Goal: Information Seeking & Learning: Learn about a topic

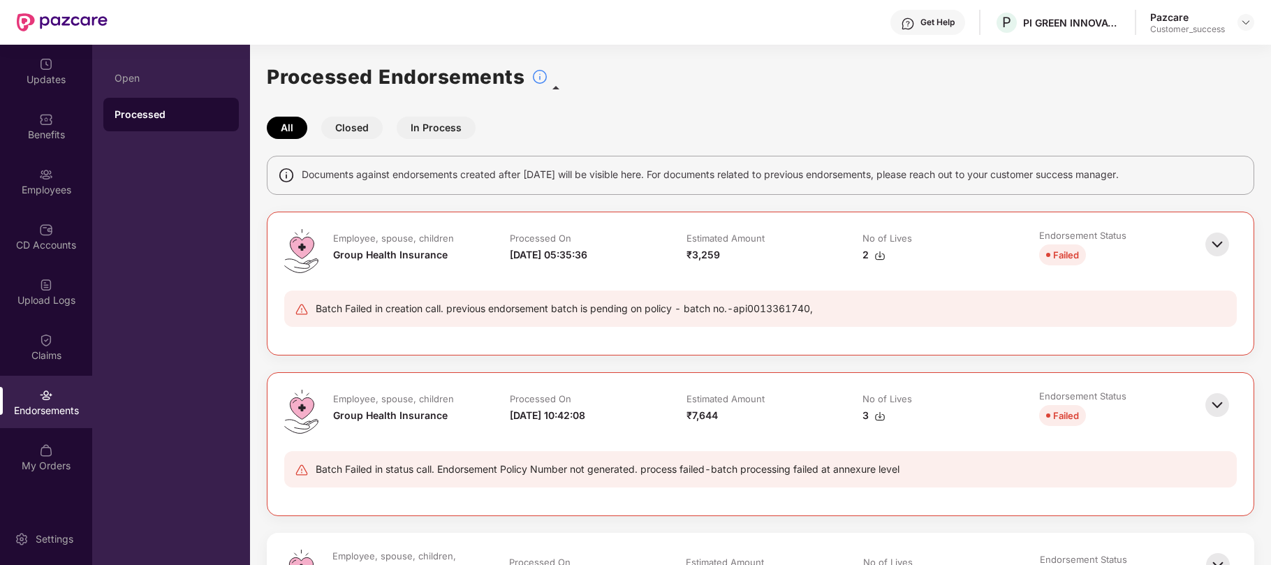
click at [1256, 21] on header "Get Help P PI GREEN INNOVATIONS PRIVATE LIMITED Pazcare Customer_success" at bounding box center [635, 22] width 1271 height 45
click at [1247, 21] on img at bounding box center [1245, 22] width 11 height 11
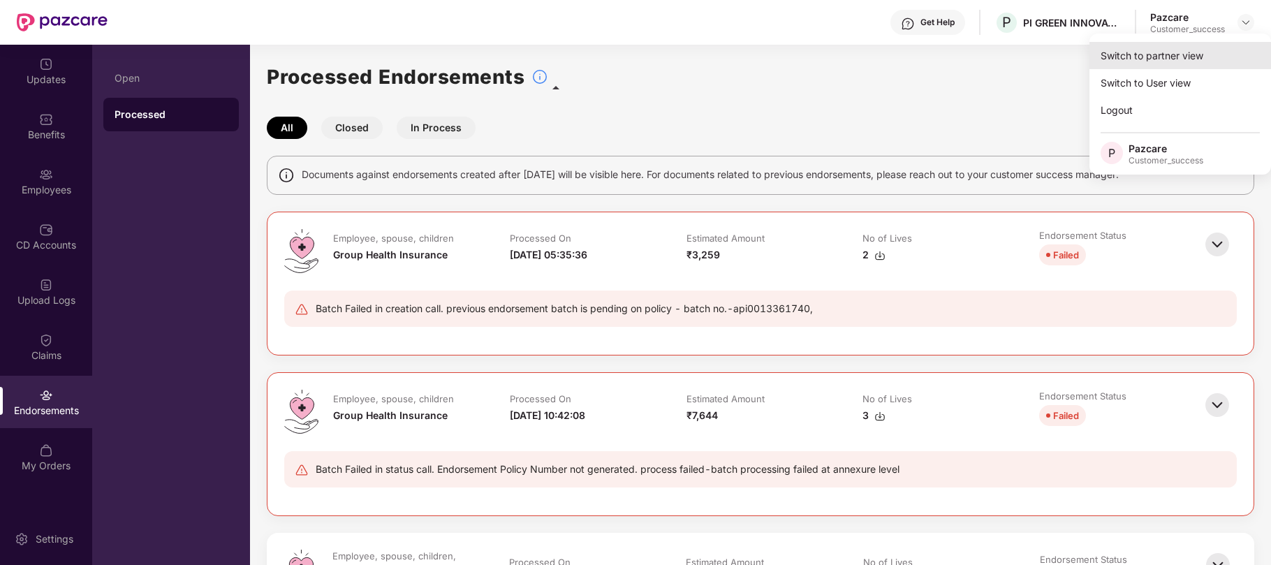
click at [1118, 57] on div "Switch to partner view" at bounding box center [1181, 55] width 182 height 27
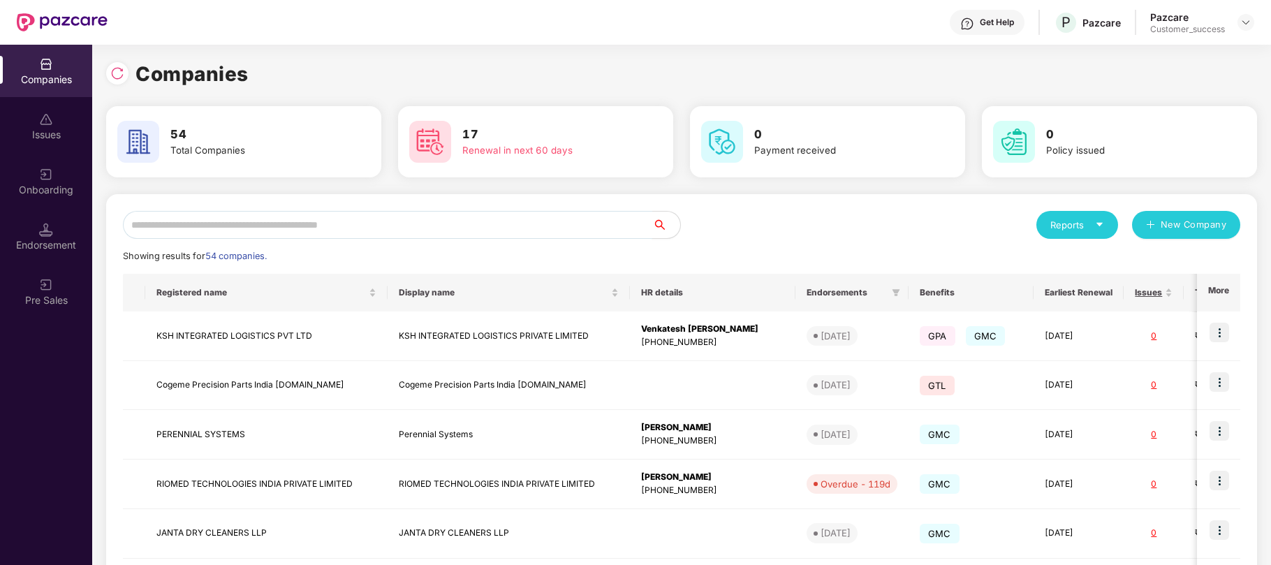
click at [448, 224] on input "text" at bounding box center [387, 225] width 529 height 28
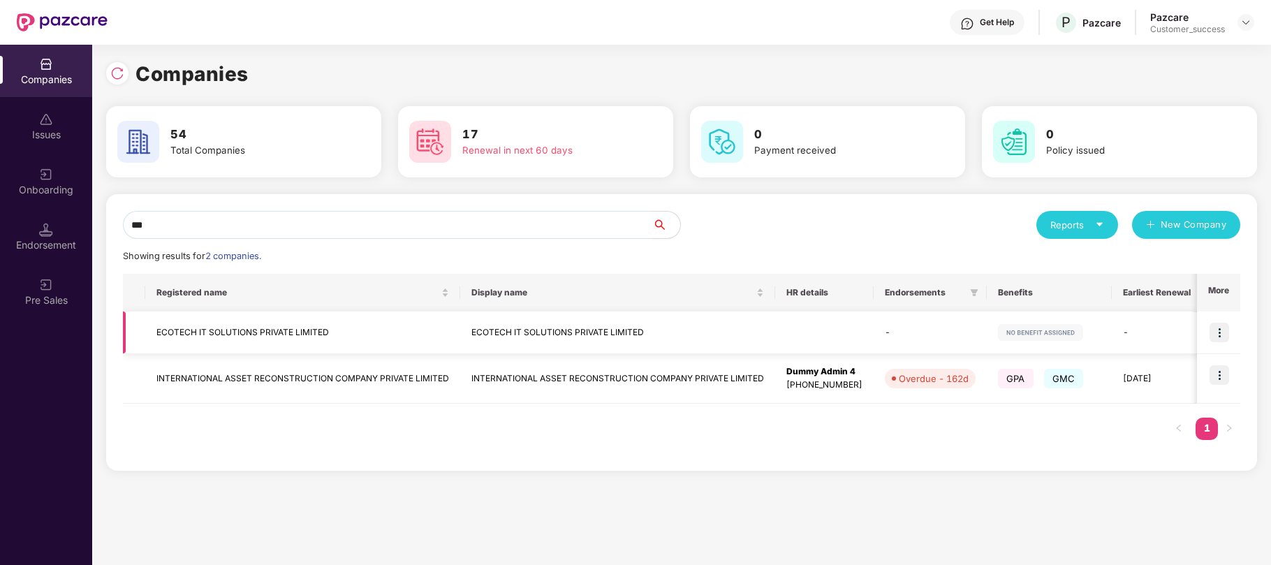
type input "***"
click at [1225, 333] on img at bounding box center [1220, 333] width 20 height 20
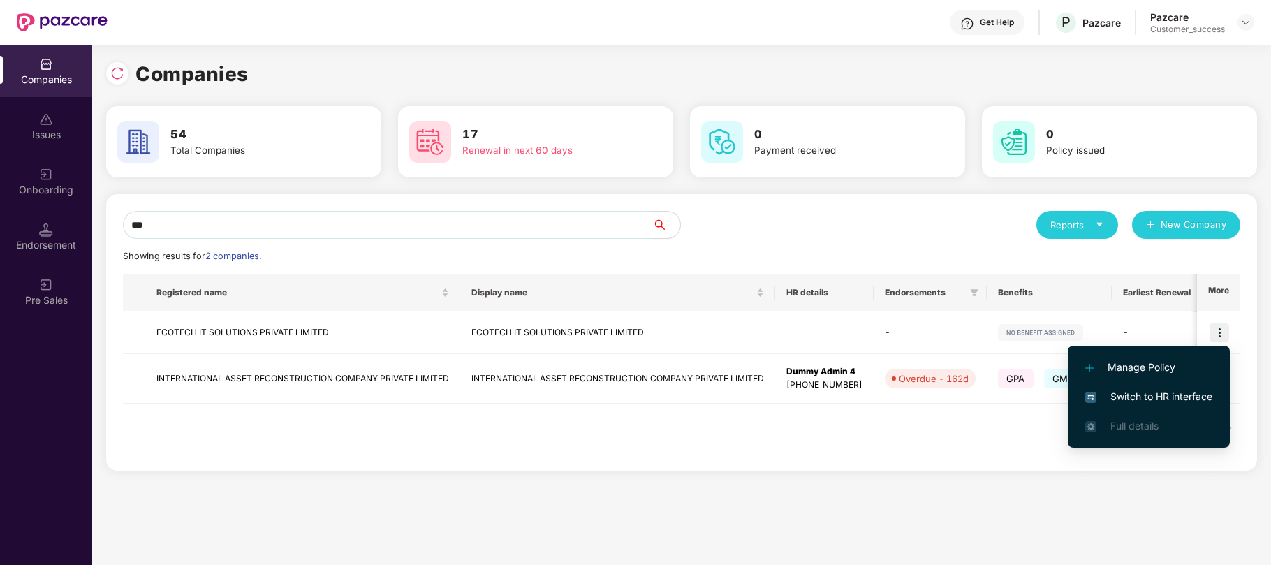
click at [1133, 390] on span "Switch to HR interface" at bounding box center [1148, 396] width 127 height 15
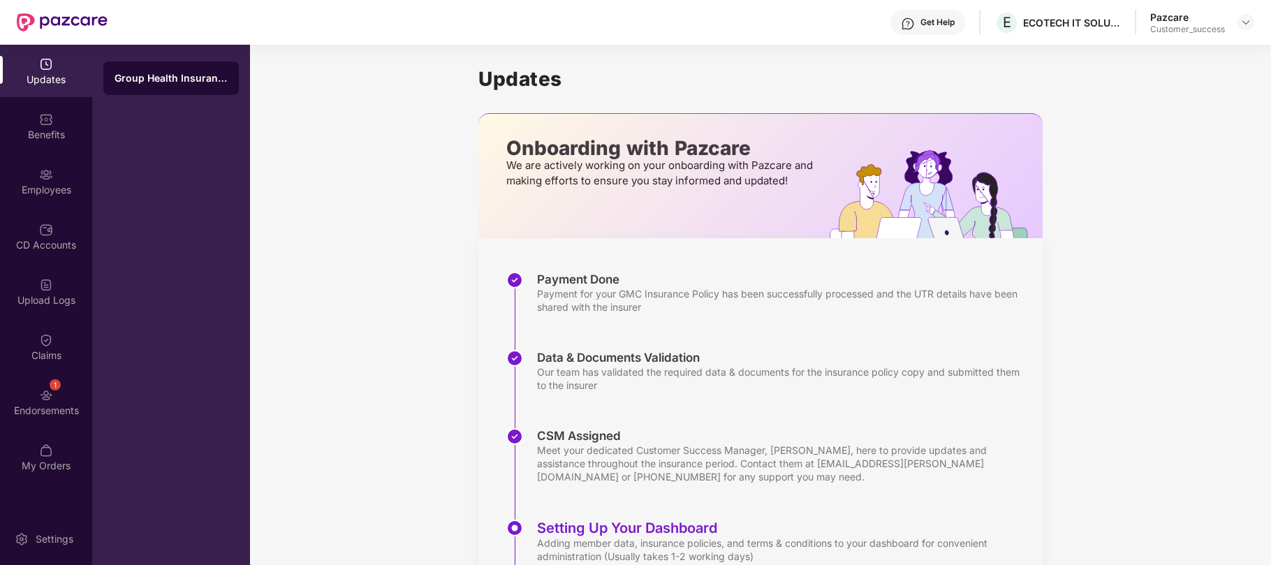
click at [50, 117] on img at bounding box center [46, 119] width 14 height 14
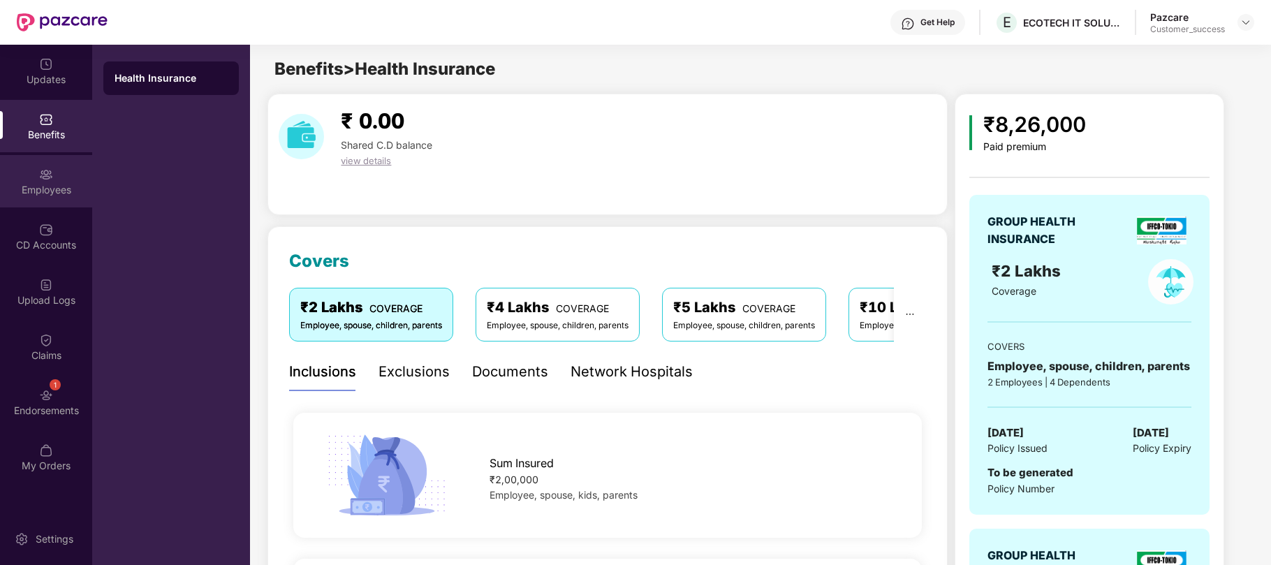
click at [41, 183] on div "Employees" at bounding box center [46, 190] width 92 height 14
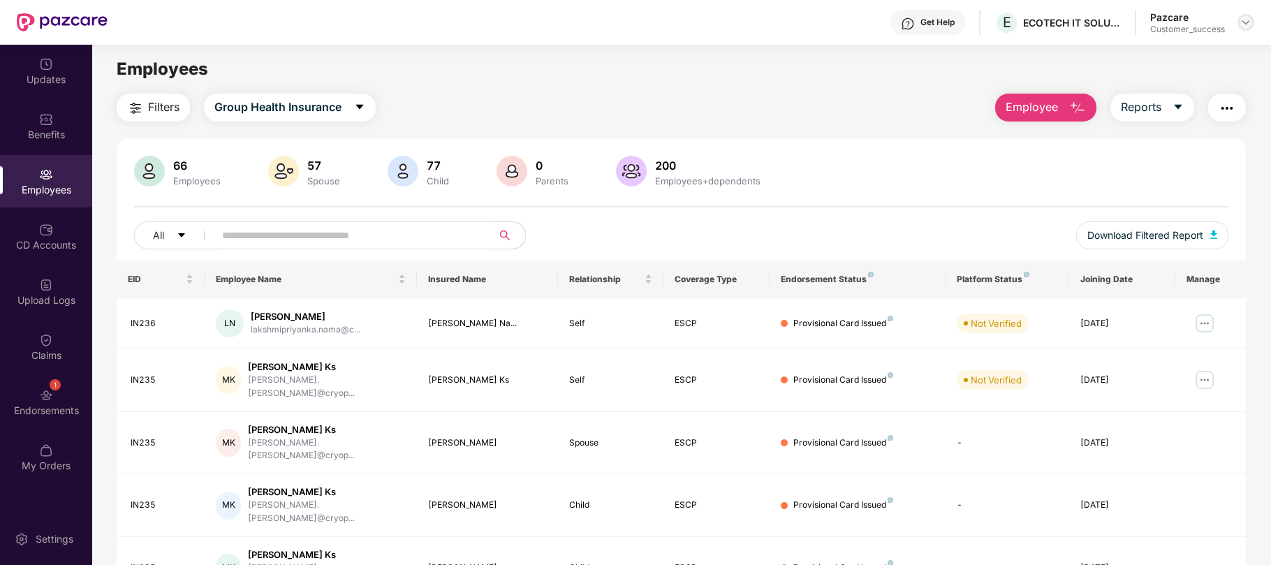
click at [1241, 24] on img at bounding box center [1245, 22] width 11 height 11
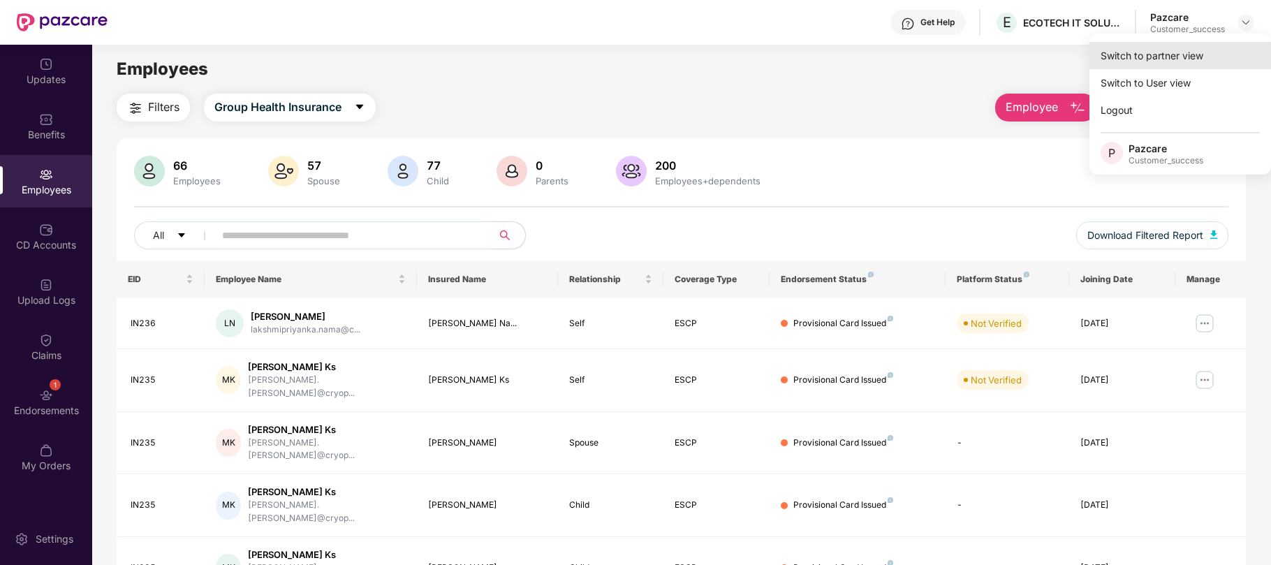
click at [1166, 59] on div "Switch to partner view" at bounding box center [1181, 55] width 182 height 27
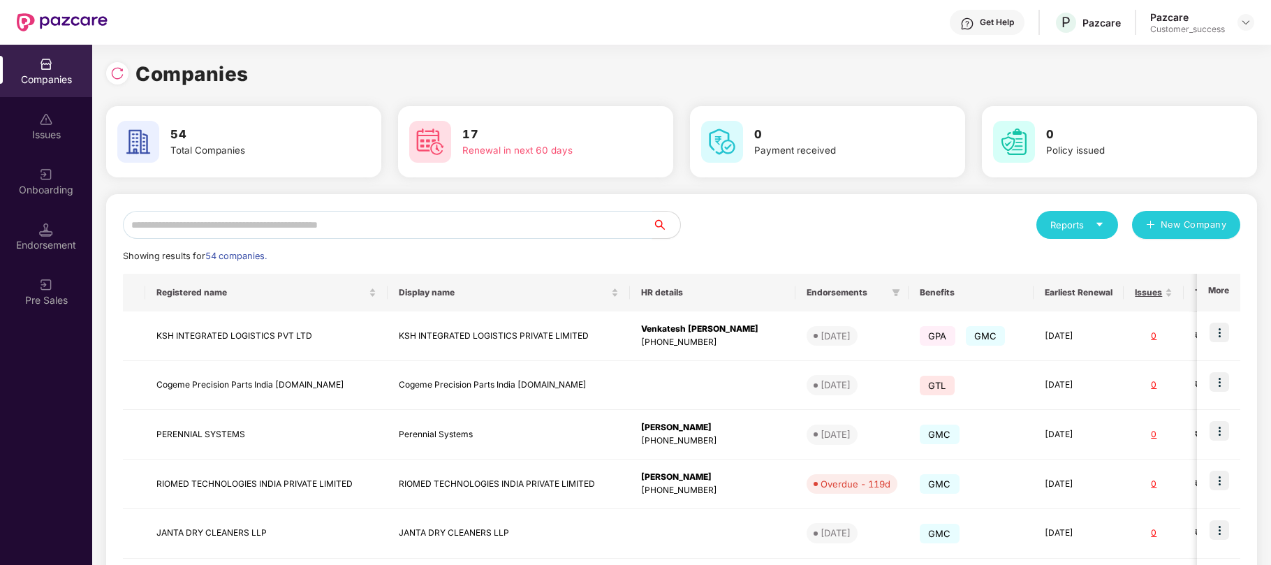
click at [515, 226] on input "text" at bounding box center [387, 225] width 529 height 28
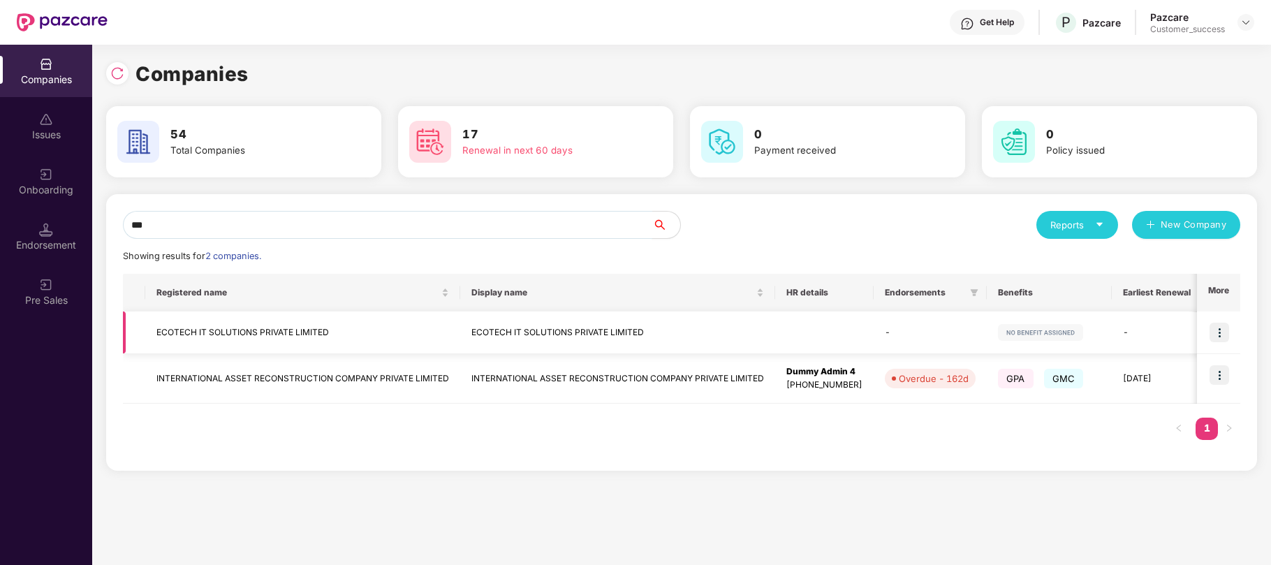
type input "***"
click at [489, 339] on td "ECOTECH IT SOLUTIONS PRIVATE LIMITED" at bounding box center [617, 332] width 315 height 43
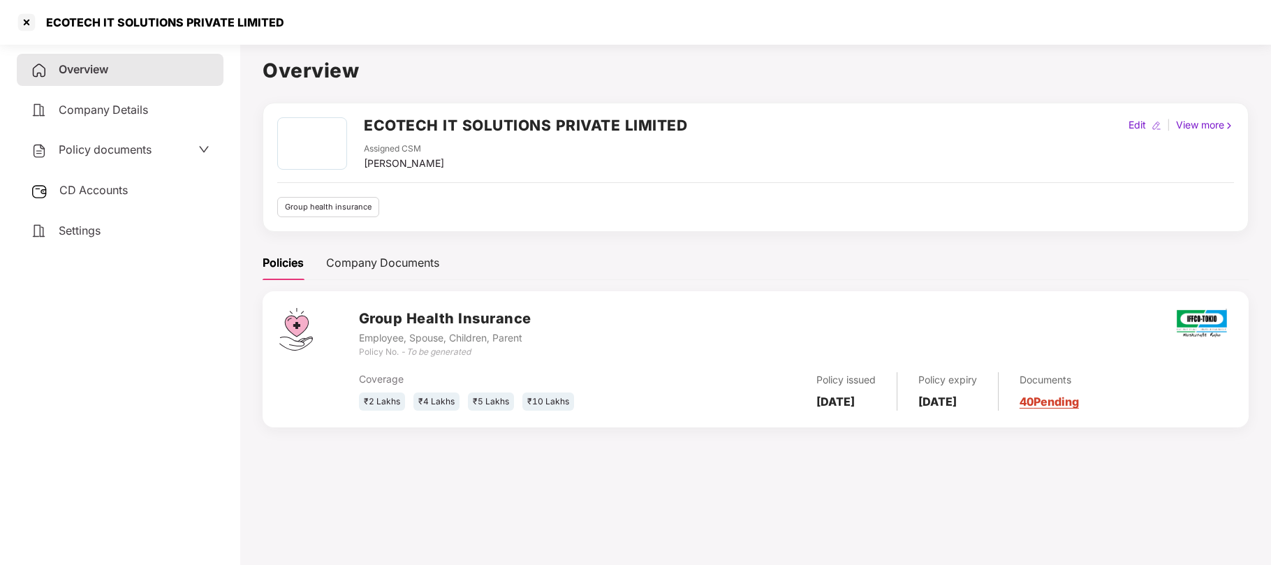
click at [124, 146] on span "Policy documents" at bounding box center [105, 149] width 93 height 14
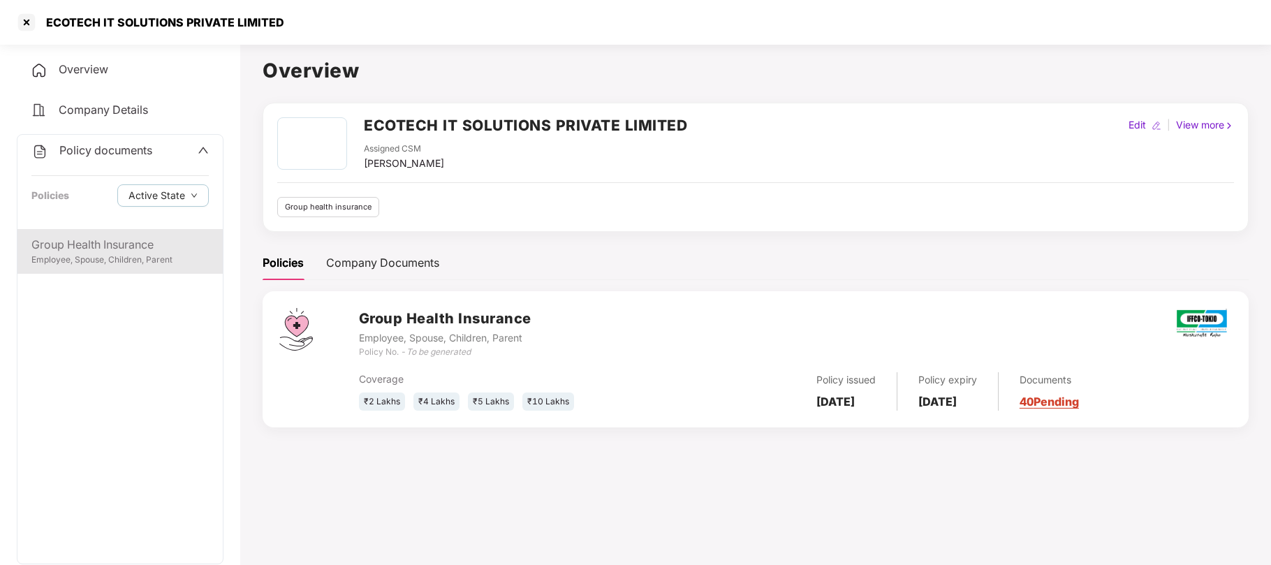
click at [99, 254] on div "Employee, Spouse, Children, Parent" at bounding box center [119, 260] width 177 height 13
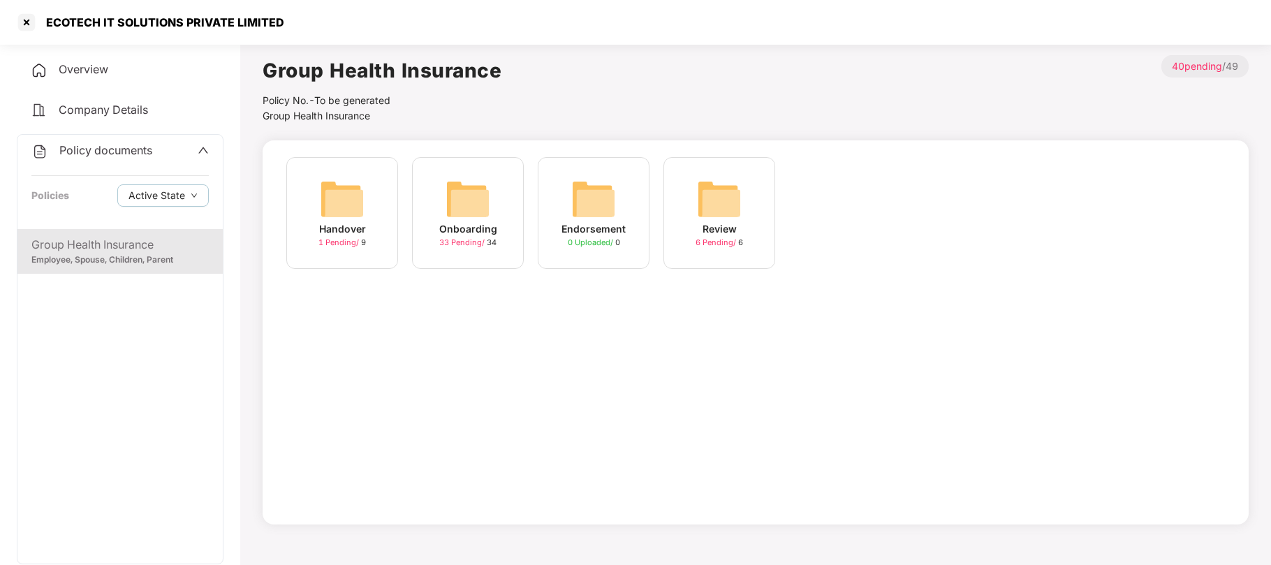
click at [469, 224] on div "Onboarding" at bounding box center [468, 228] width 58 height 15
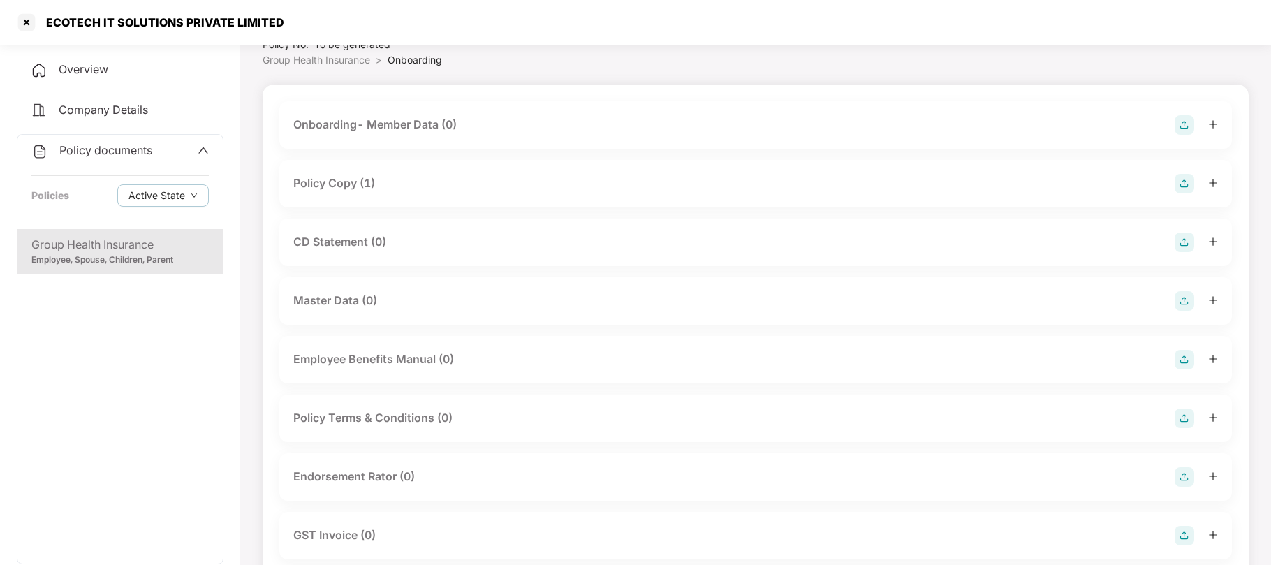
scroll to position [57, 0]
click at [332, 187] on div "Policy Copy (1)" at bounding box center [334, 181] width 82 height 17
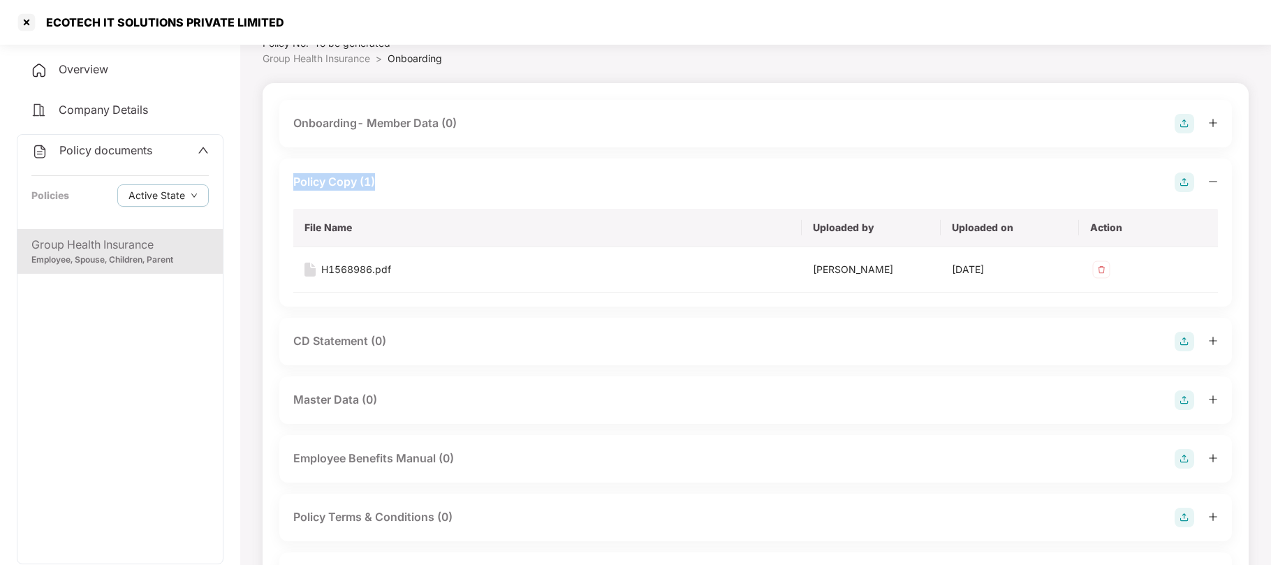
drag, startPoint x: 383, startPoint y: 183, endPoint x: 296, endPoint y: 183, distance: 86.6
click at [296, 183] on div "Policy Copy (1)" at bounding box center [755, 183] width 925 height 20
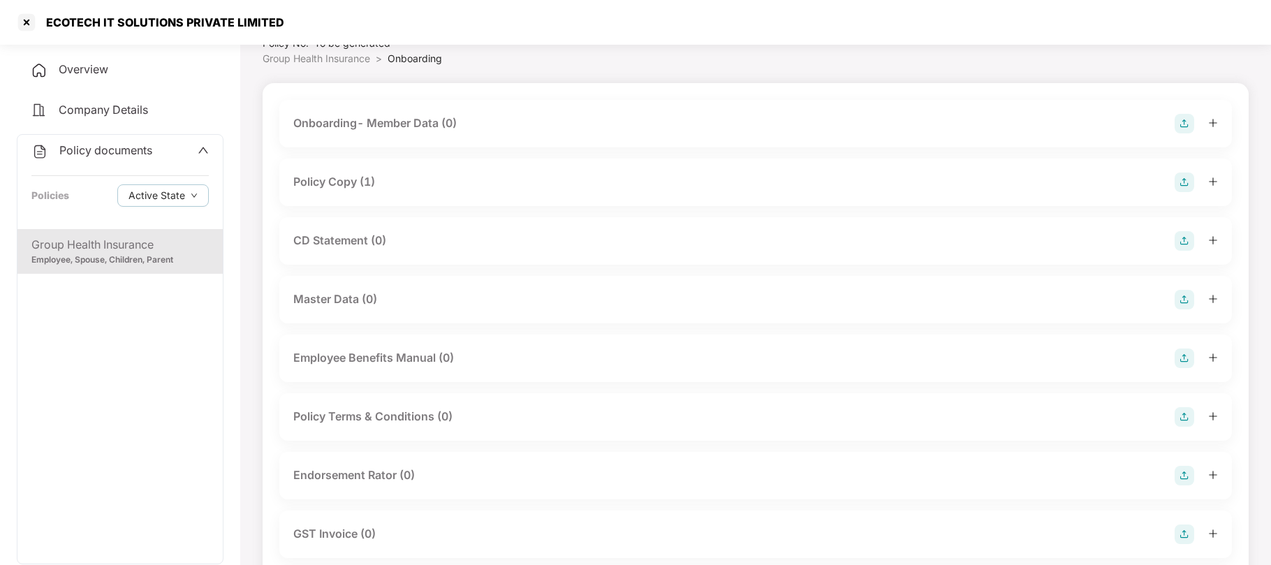
click at [104, 250] on div "Group Health Insurance" at bounding box center [119, 244] width 177 height 17
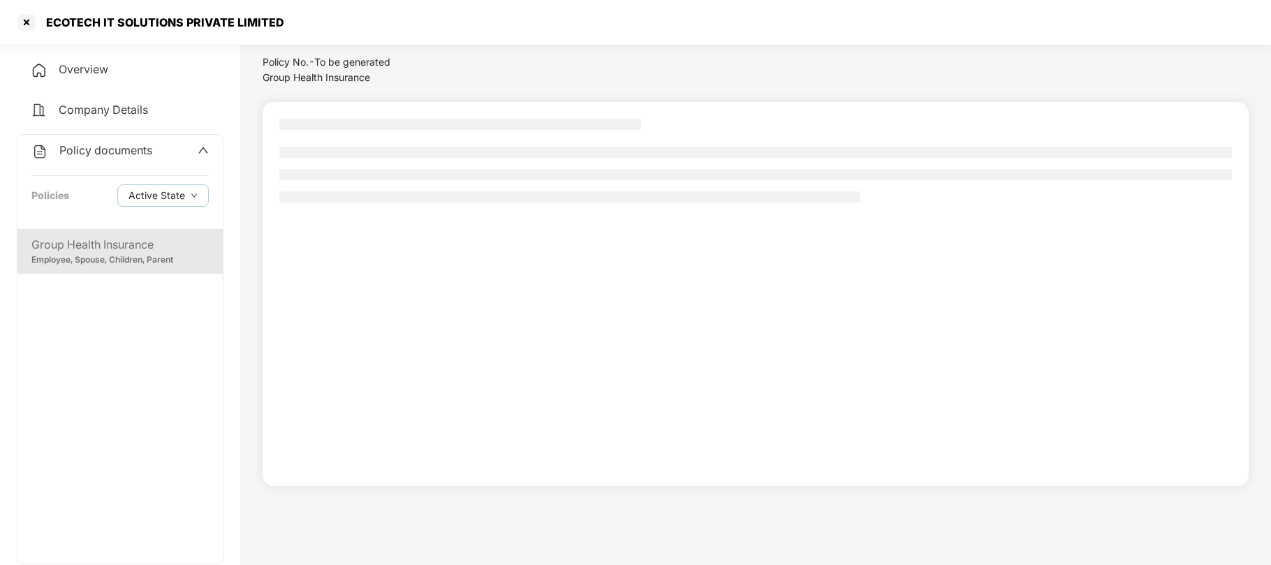
scroll to position [38, 0]
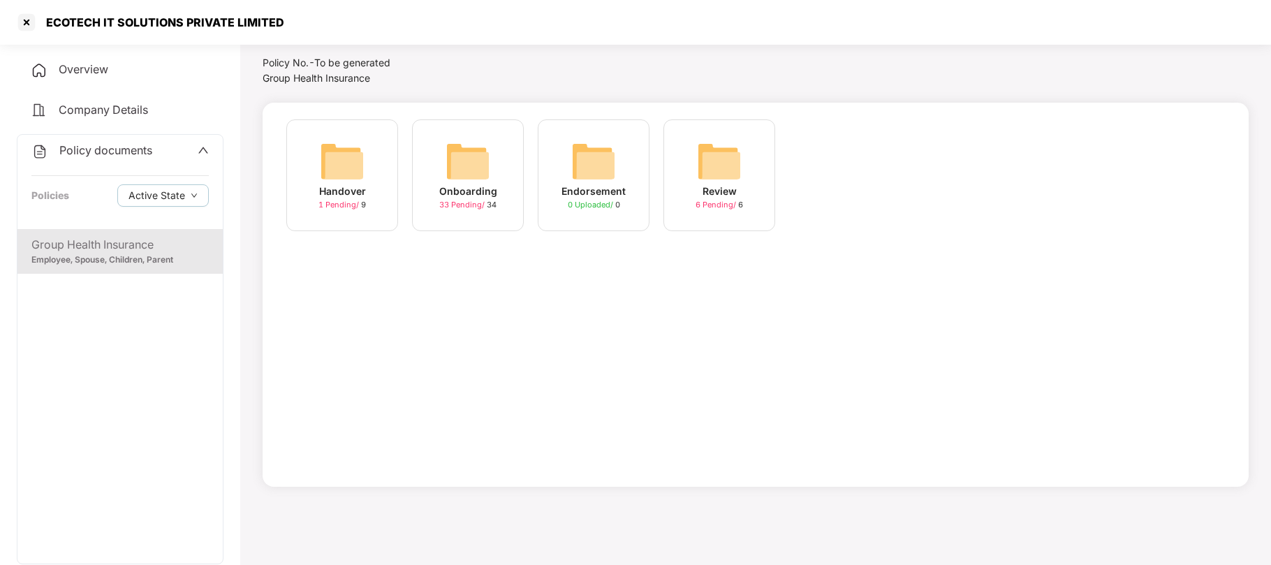
click at [350, 182] on img at bounding box center [342, 161] width 45 height 45
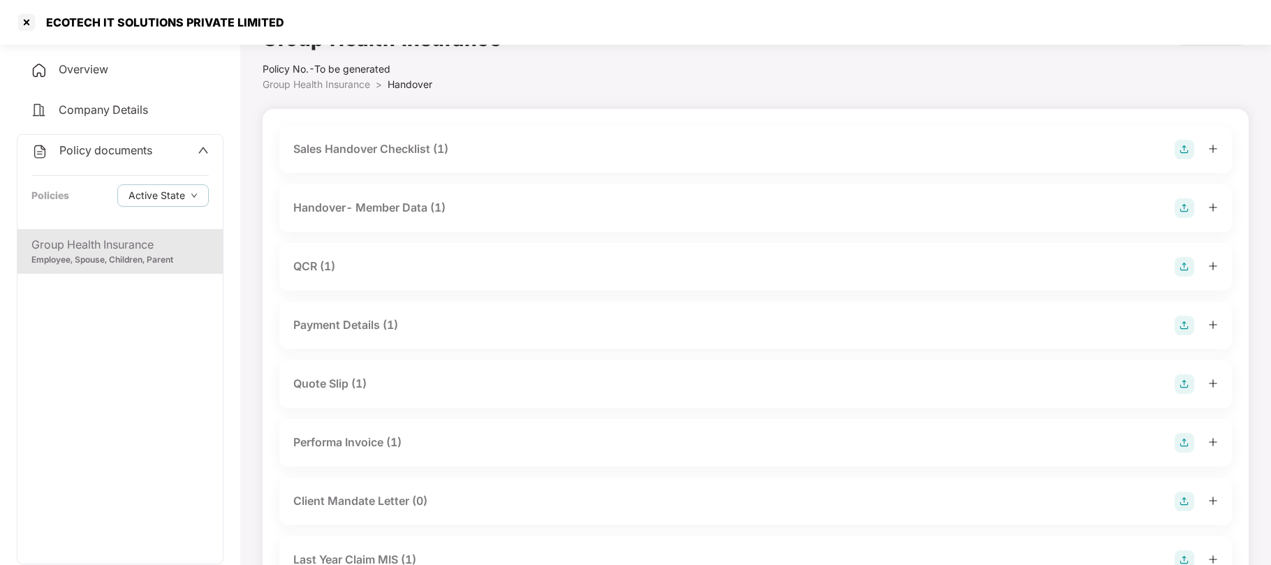
scroll to position [31, 0]
click at [386, 210] on div "Handover- Member Data (1)" at bounding box center [369, 208] width 152 height 17
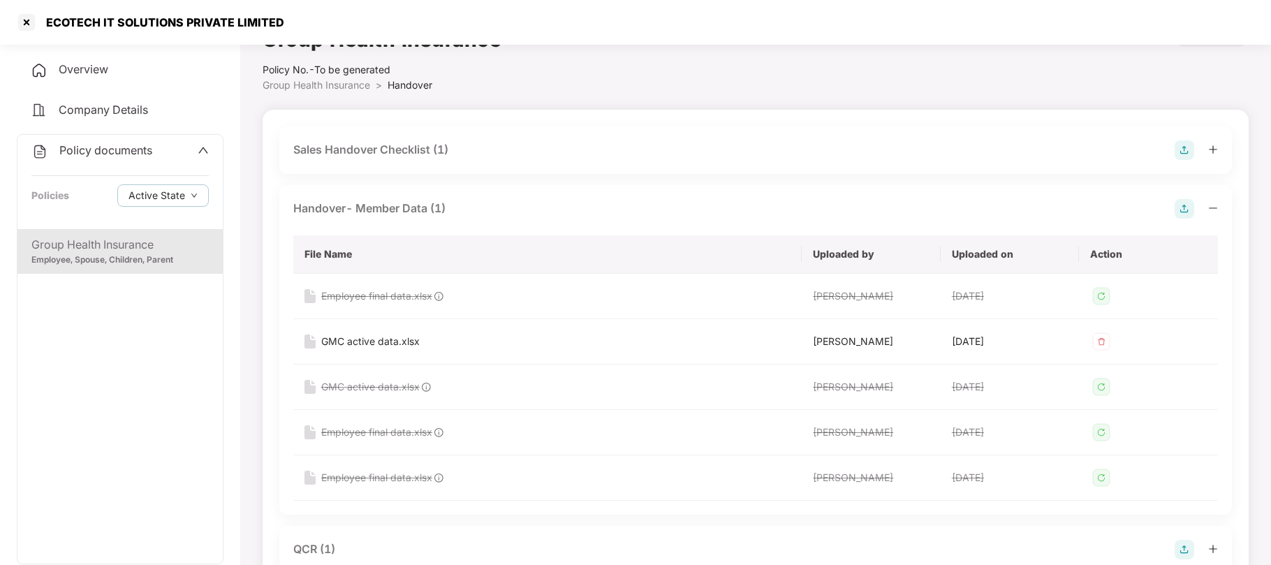
click at [137, 244] on div "Group Health Insurance" at bounding box center [119, 244] width 177 height 17
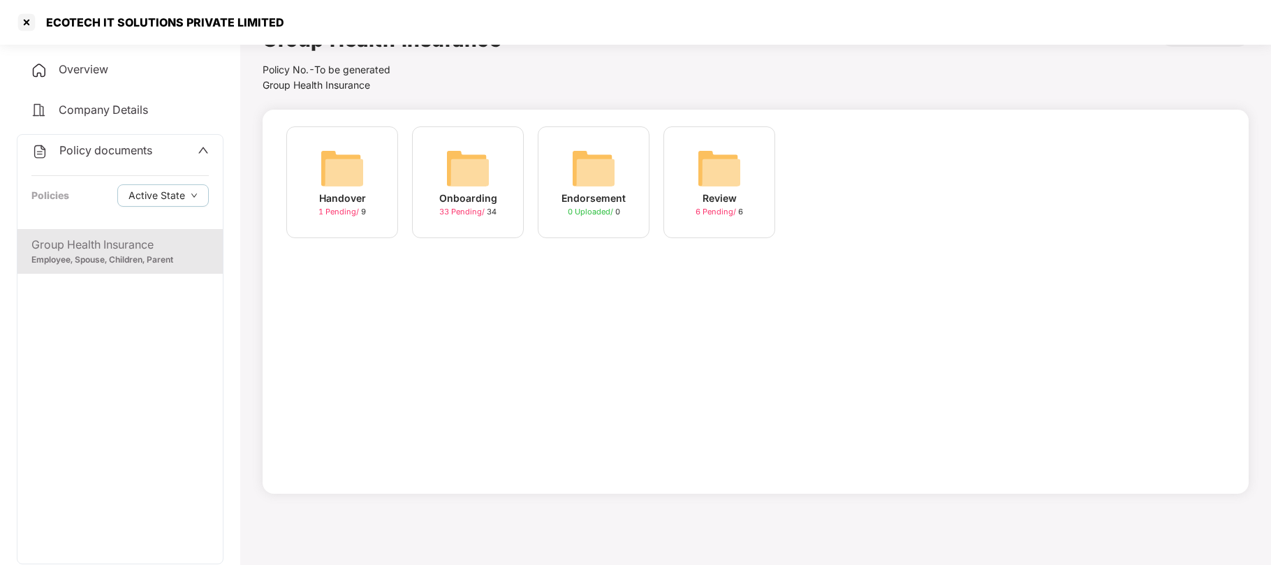
click at [330, 189] on img at bounding box center [342, 168] width 45 height 45
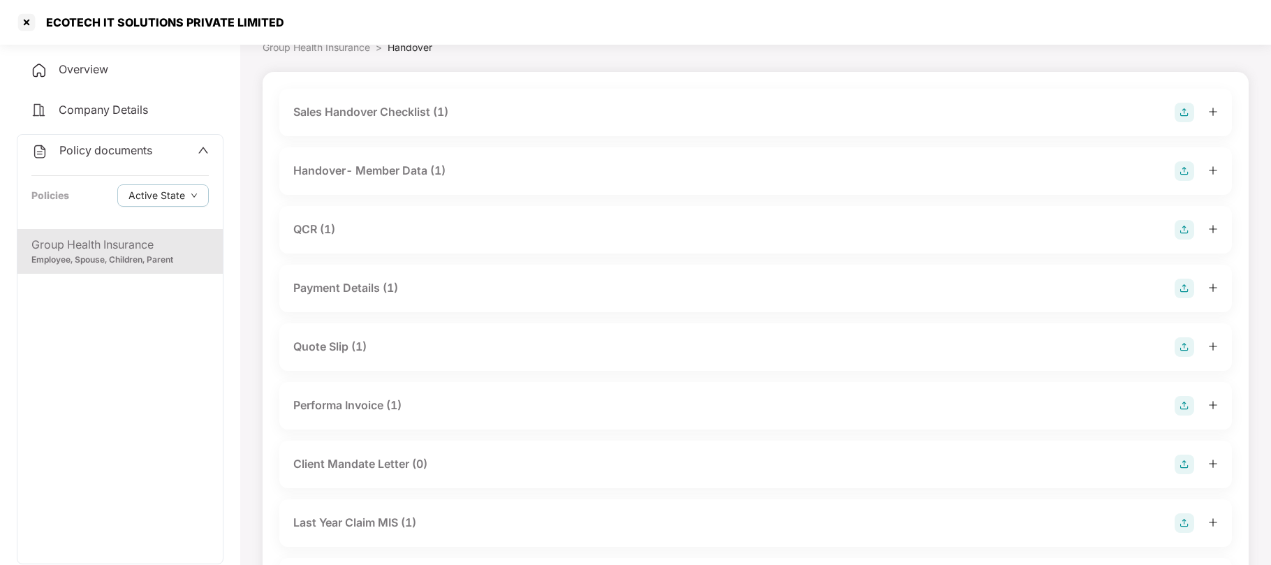
scroll to position [70, 0]
click at [372, 285] on div "Payment Details (1)" at bounding box center [345, 286] width 105 height 17
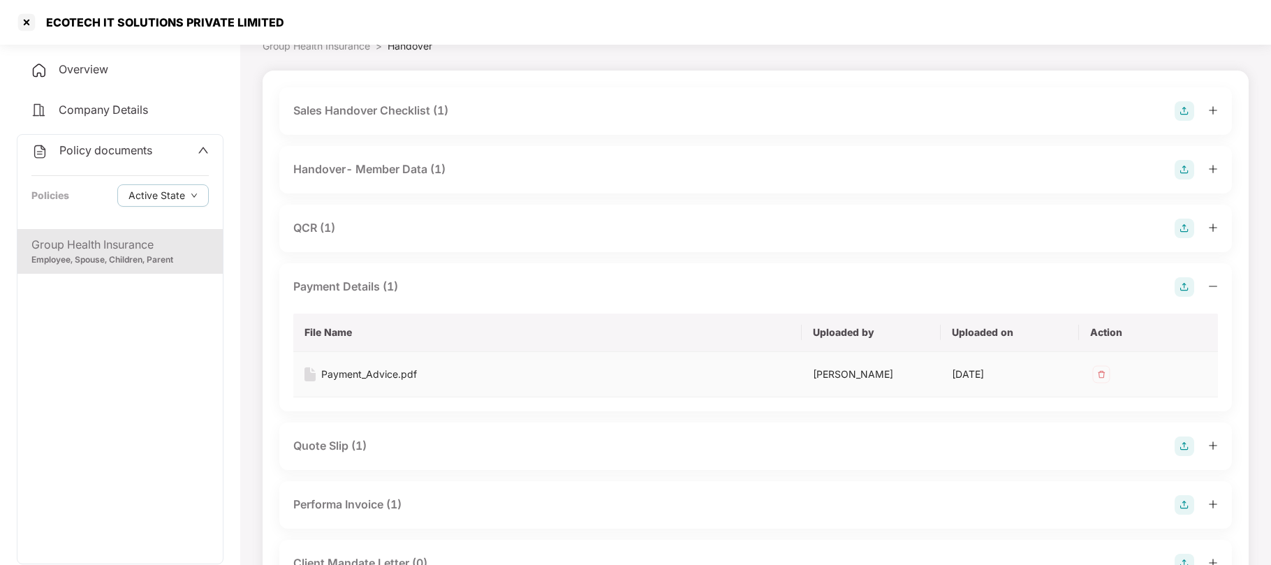
click at [386, 370] on div "Payment_Advice.pdf" at bounding box center [369, 374] width 96 height 15
click at [345, 286] on div "Payment Details (1)" at bounding box center [345, 286] width 105 height 17
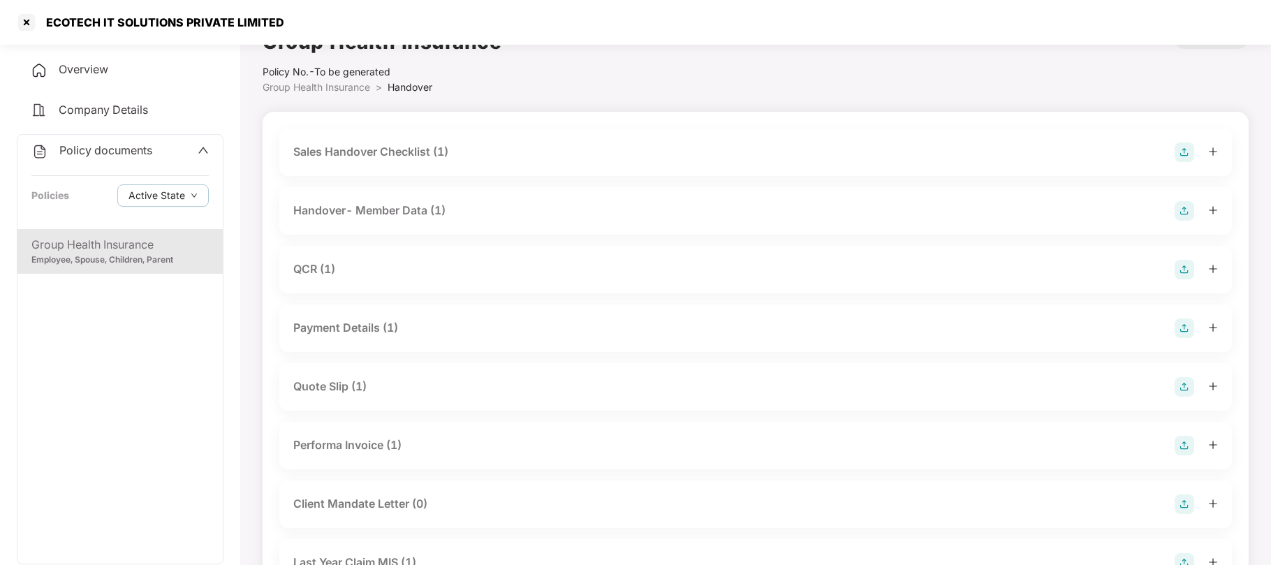
scroll to position [31, 0]
click at [336, 383] on div "Quote Slip (1)" at bounding box center [329, 384] width 73 height 17
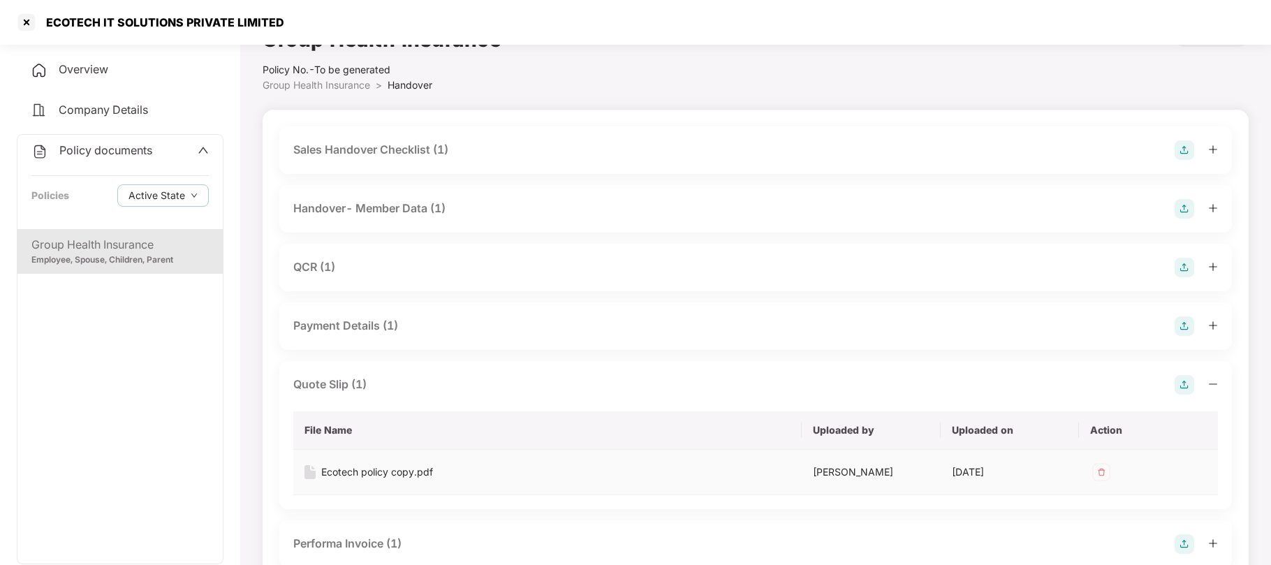
click at [347, 478] on div "Ecotech policy copy.pdf" at bounding box center [377, 471] width 112 height 15
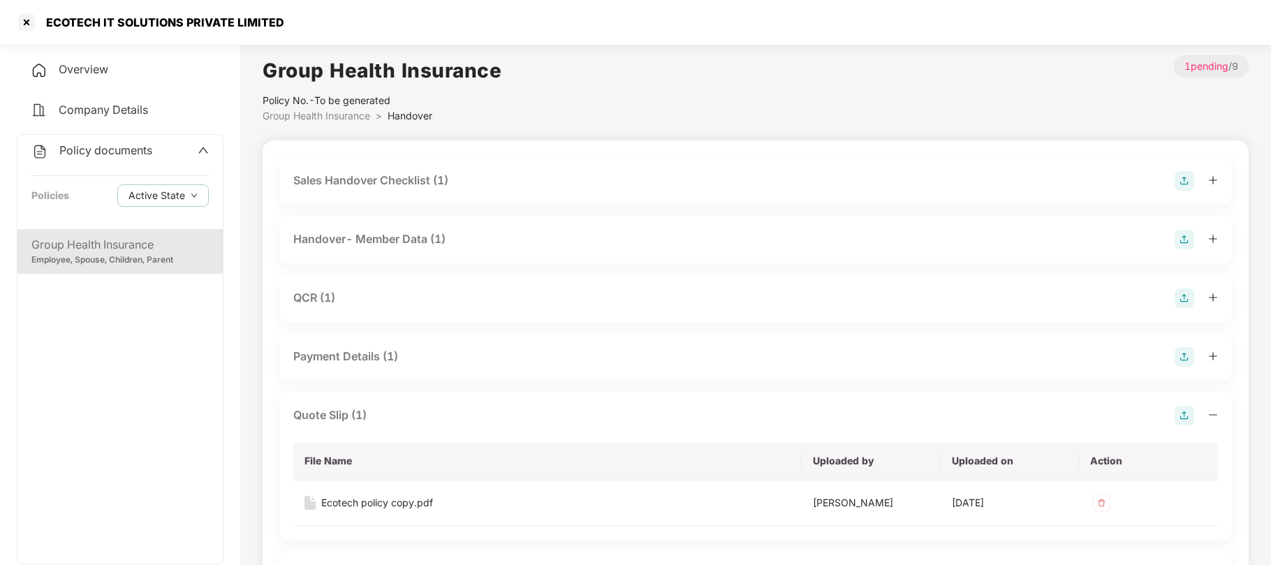
scroll to position [0, 0]
click at [123, 250] on div "Group Health Insurance" at bounding box center [119, 244] width 177 height 17
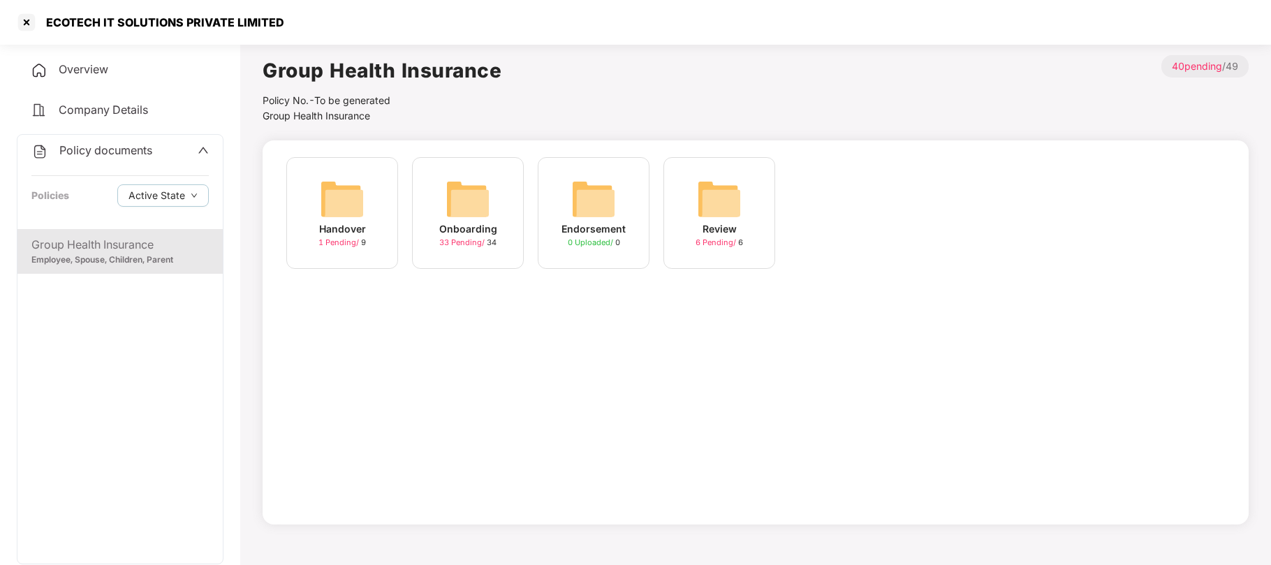
click at [352, 219] on img at bounding box center [342, 199] width 45 height 45
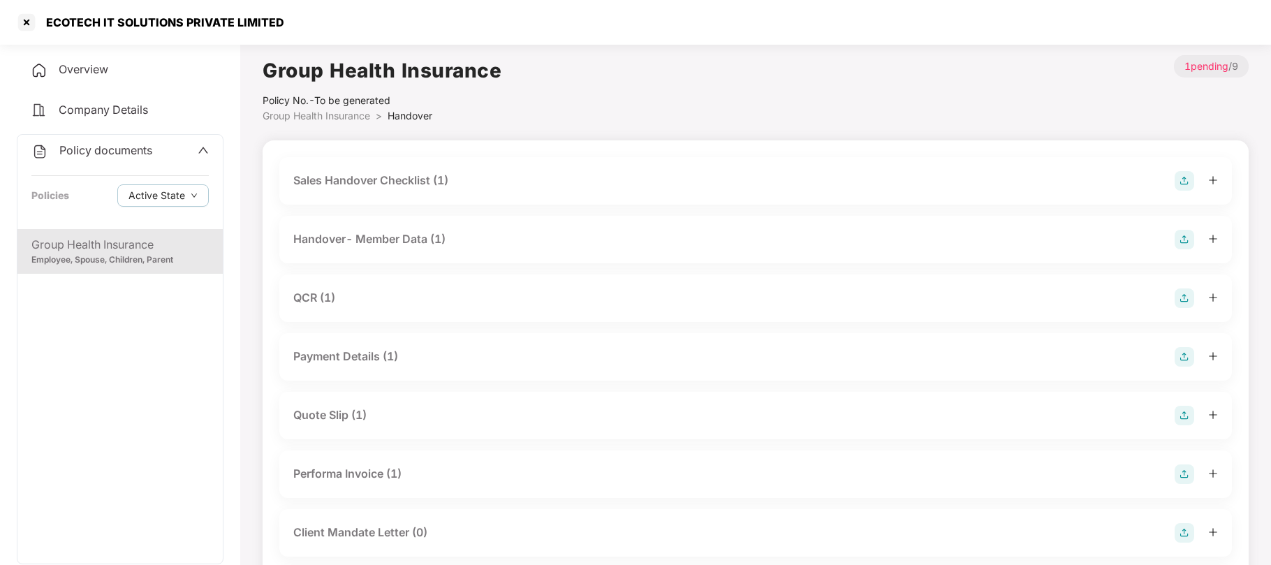
click at [369, 236] on div "Handover- Member Data (1)" at bounding box center [369, 238] width 152 height 17
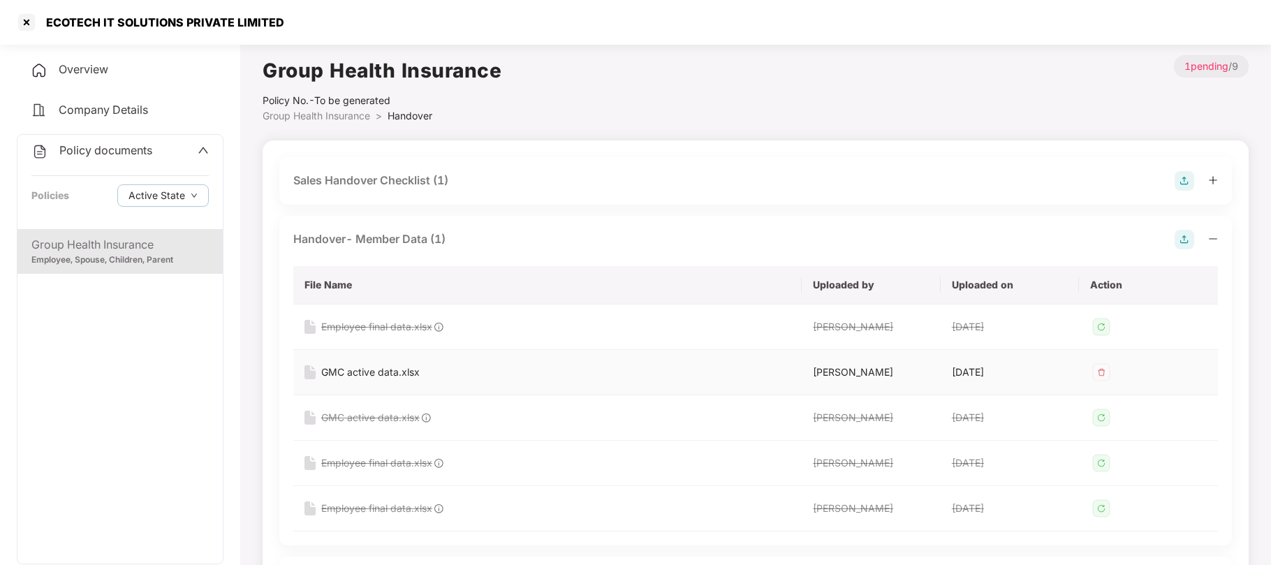
click at [383, 369] on div "GMC active data.xlsx" at bounding box center [370, 372] width 98 height 15
drag, startPoint x: 289, startPoint y: 238, endPoint x: 457, endPoint y: 244, distance: 167.7
click at [457, 244] on div "Handover- Member Data (1) File Name Uploaded by Uploaded on Action Employee fin…" at bounding box center [755, 381] width 953 height 330
click at [457, 244] on div "Handover- Member Data (1)" at bounding box center [755, 240] width 925 height 20
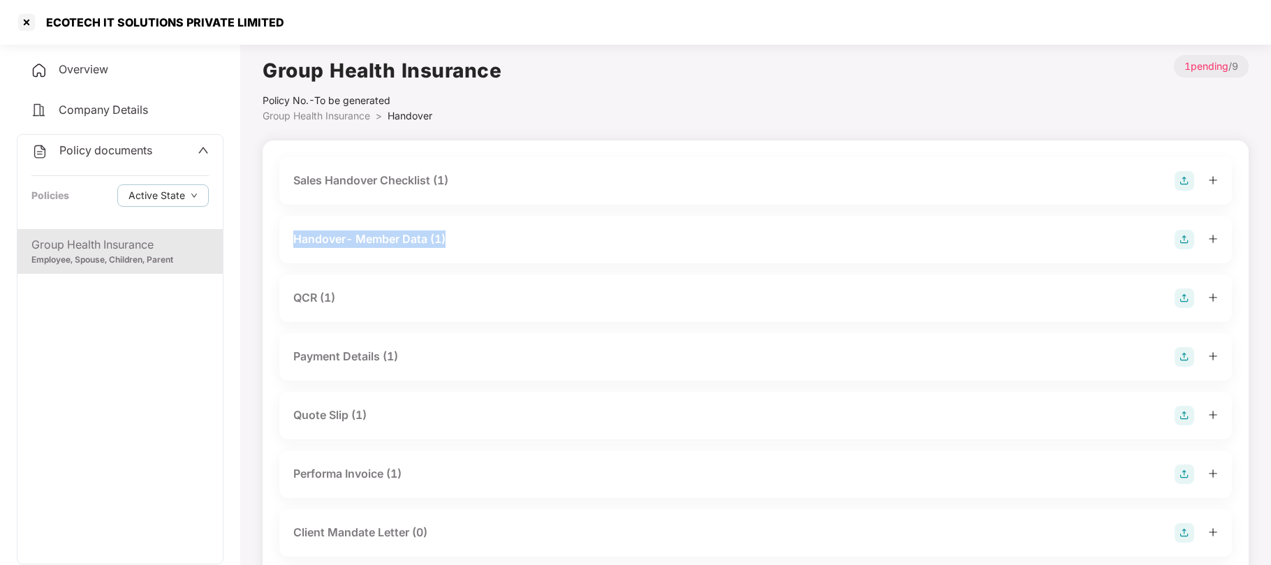
drag, startPoint x: 457, startPoint y: 244, endPoint x: 291, endPoint y: 238, distance: 166.3
click at [291, 238] on div "Handover- Member Data (1)" at bounding box center [755, 239] width 953 height 47
drag, startPoint x: 291, startPoint y: 238, endPoint x: 451, endPoint y: 246, distance: 160.8
click at [451, 246] on div "Handover- Member Data (1)" at bounding box center [755, 239] width 953 height 47
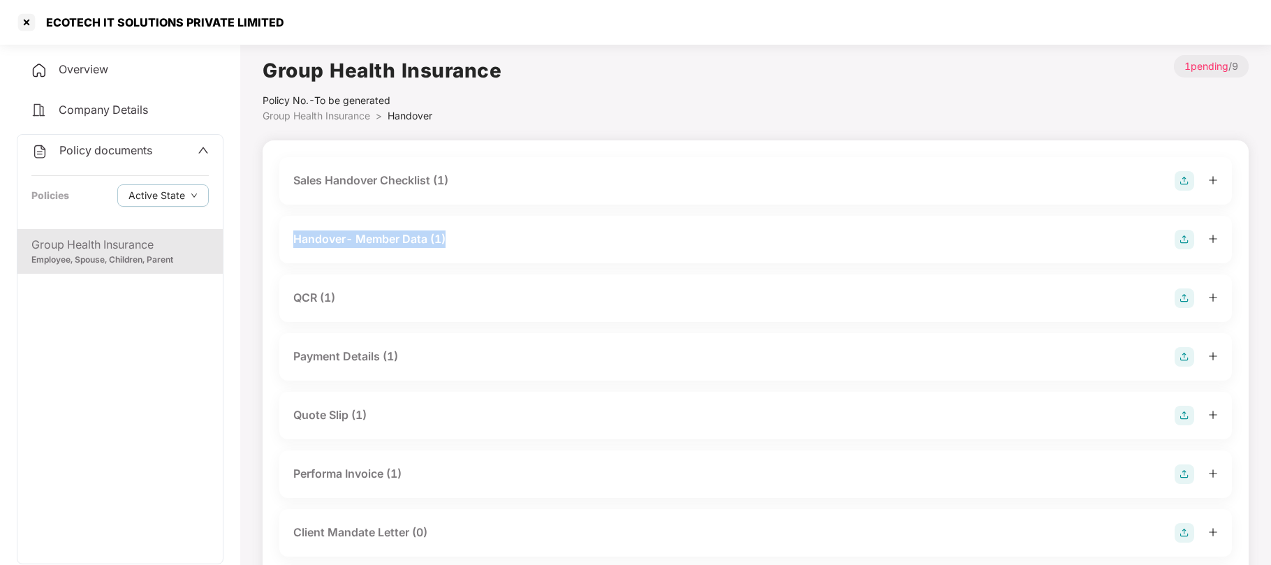
click at [451, 246] on div "Handover- Member Data (1)" at bounding box center [755, 240] width 925 height 20
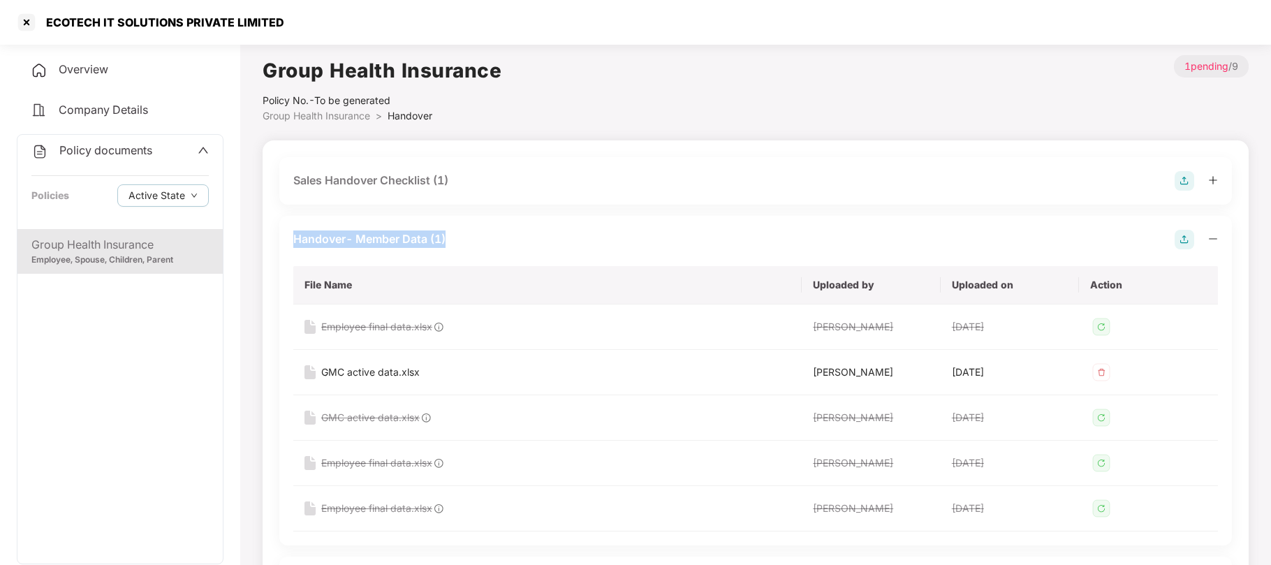
drag, startPoint x: 451, startPoint y: 246, endPoint x: 294, endPoint y: 238, distance: 157.3
click at [294, 238] on div "Handover- Member Data (1)" at bounding box center [755, 240] width 925 height 20
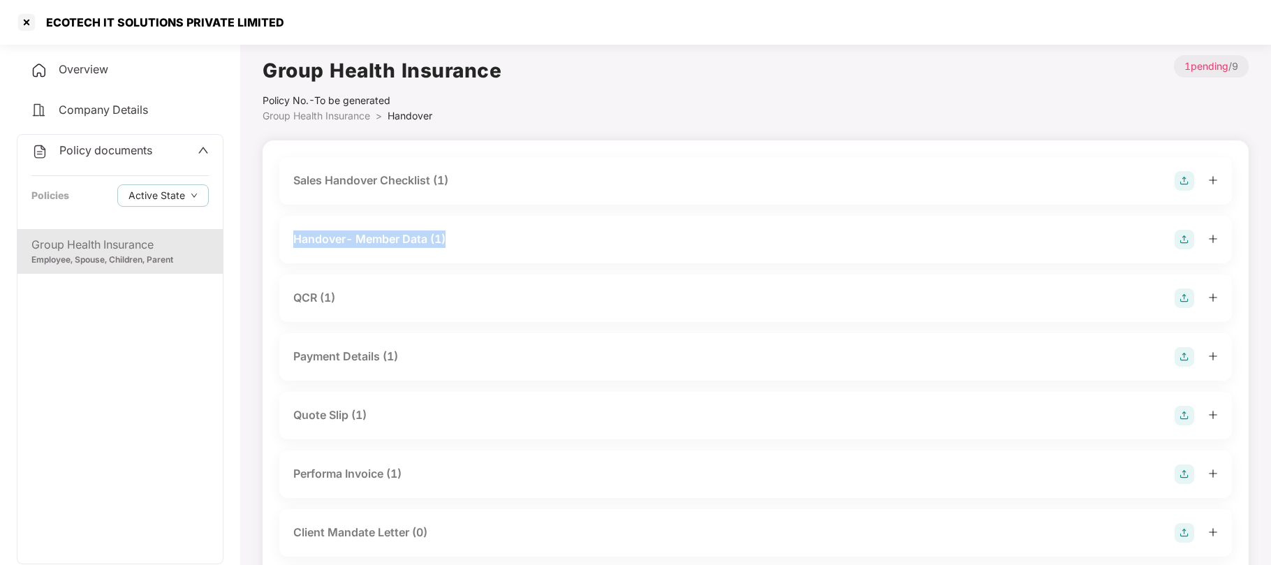
click at [294, 238] on div "Handover- Member Data (1)" at bounding box center [369, 238] width 152 height 17
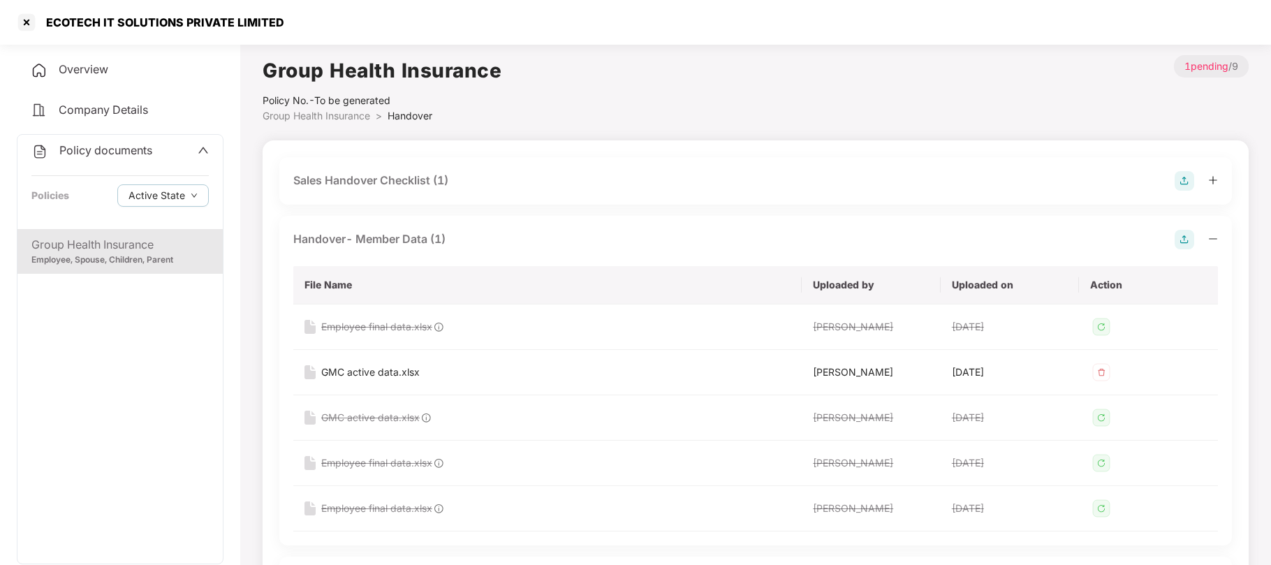
click at [113, 246] on div "Group Health Insurance" at bounding box center [119, 244] width 177 height 17
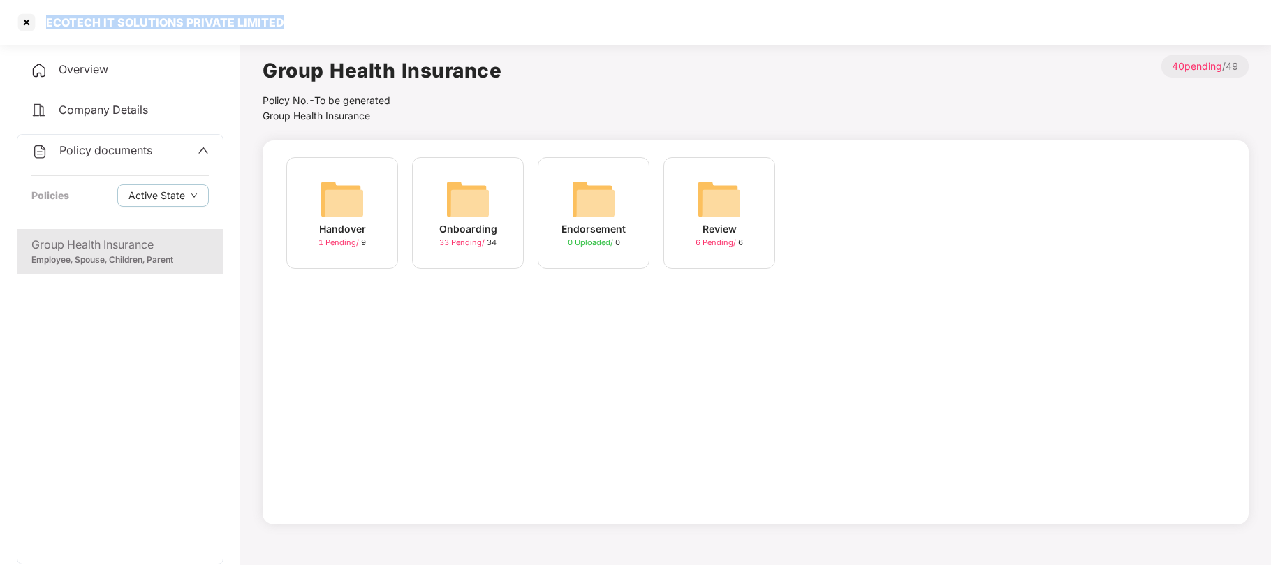
drag, startPoint x: 302, startPoint y: 22, endPoint x: 49, endPoint y: 29, distance: 253.6
click at [49, 29] on div "ECOTECH IT SOLUTIONS PRIVATE LIMITED" at bounding box center [635, 22] width 1271 height 45
copy div "ECOTECH IT SOLUTIONS PRIVATE LIMITED"
